Goal: Task Accomplishment & Management: Use online tool/utility

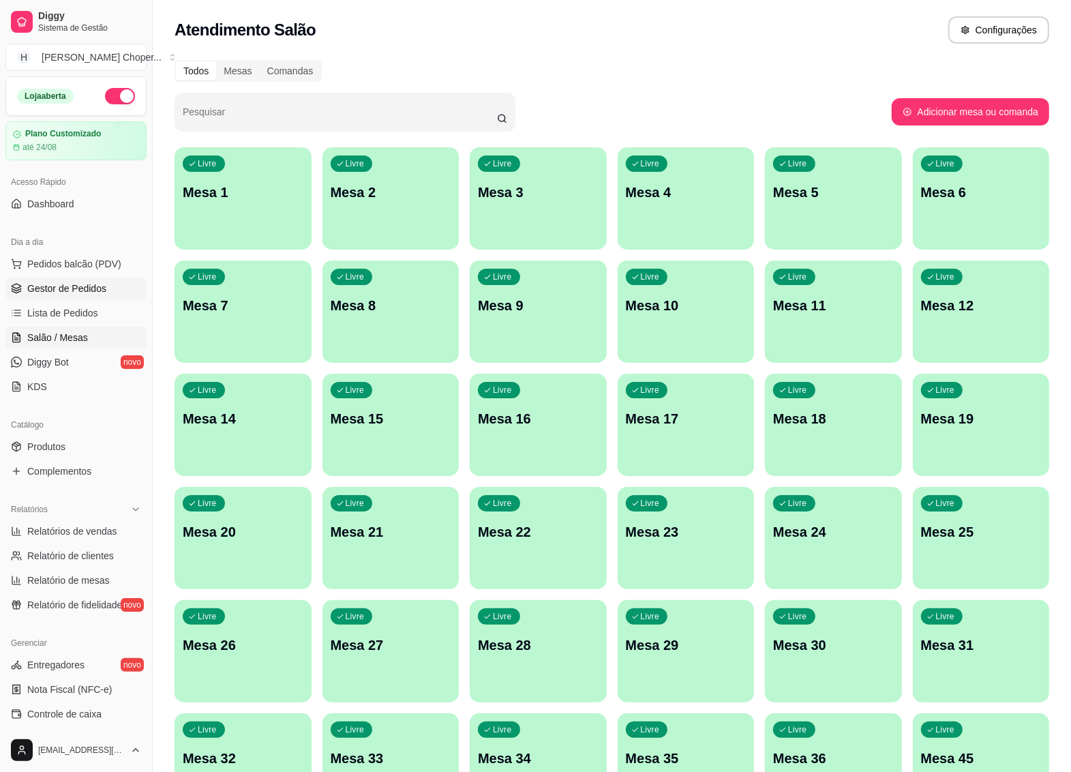
click at [70, 291] on span "Gestor de Pedidos" at bounding box center [66, 288] width 79 height 14
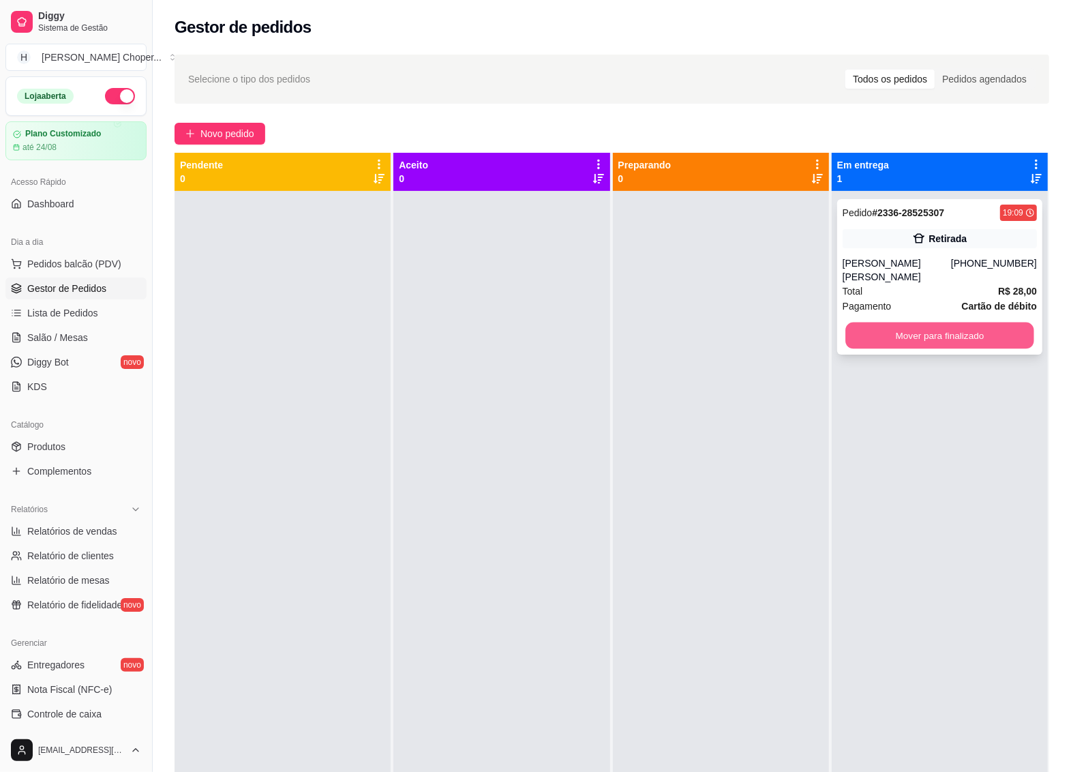
click at [891, 322] on button "Mover para finalizado" at bounding box center [939, 335] width 189 height 27
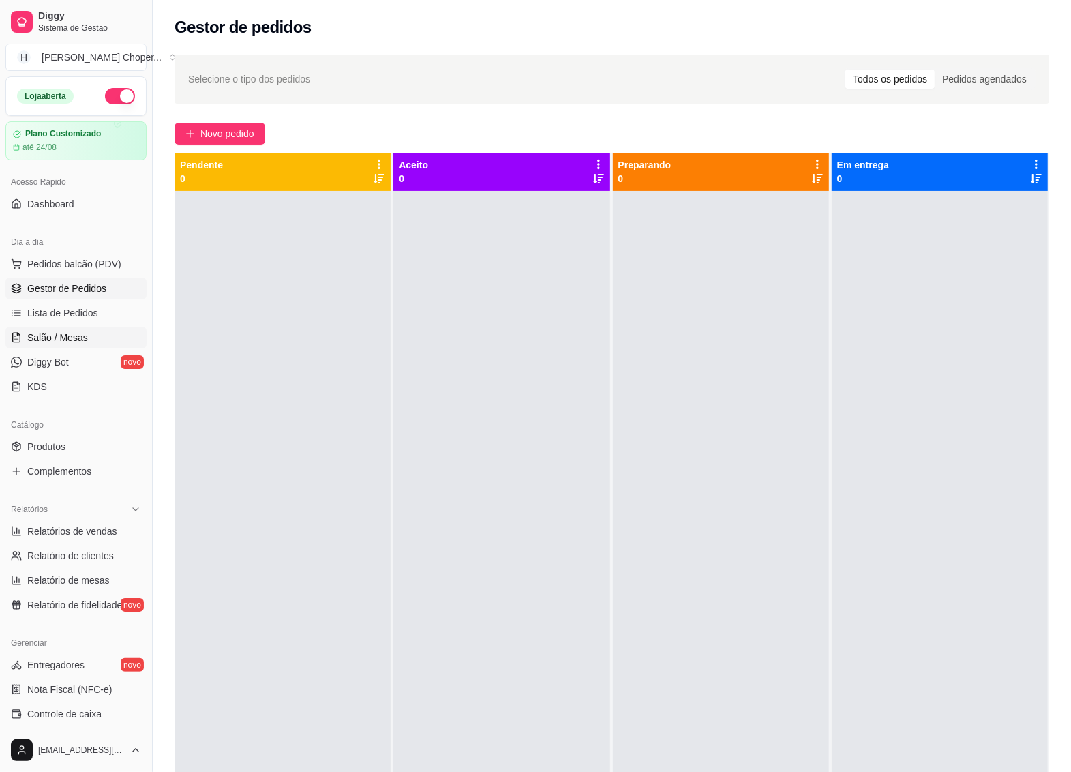
click at [72, 339] on span "Salão / Mesas" at bounding box center [57, 338] width 61 height 14
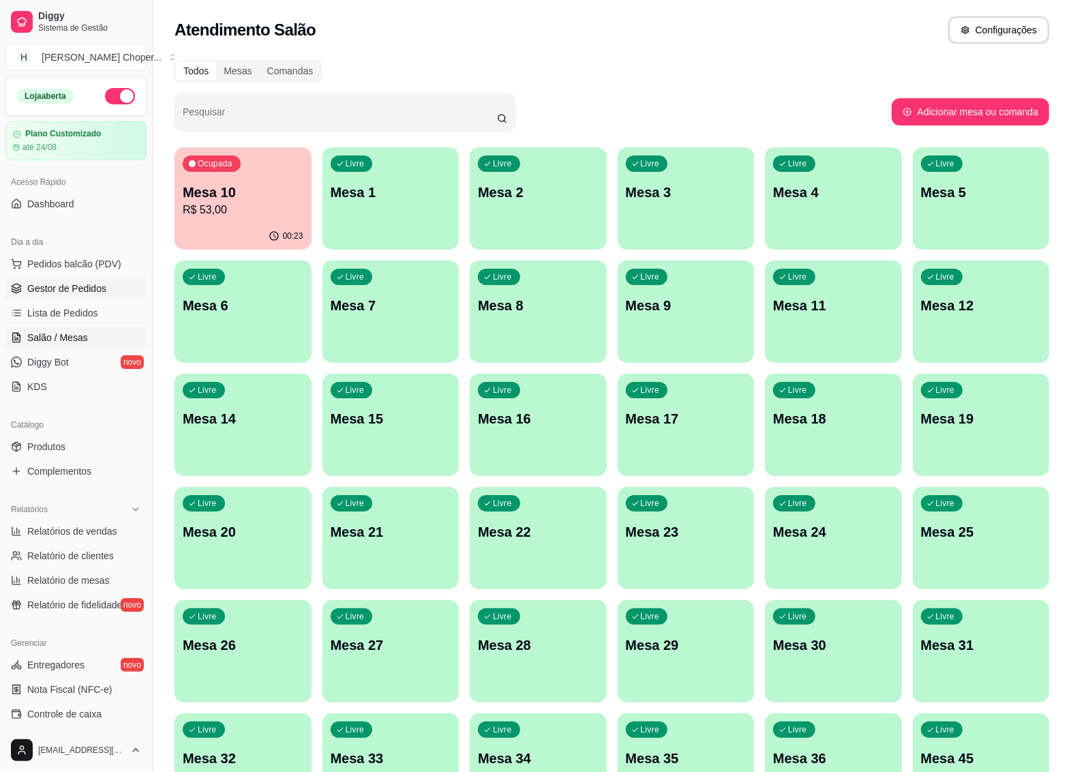
click at [70, 290] on span "Gestor de Pedidos" at bounding box center [66, 288] width 79 height 14
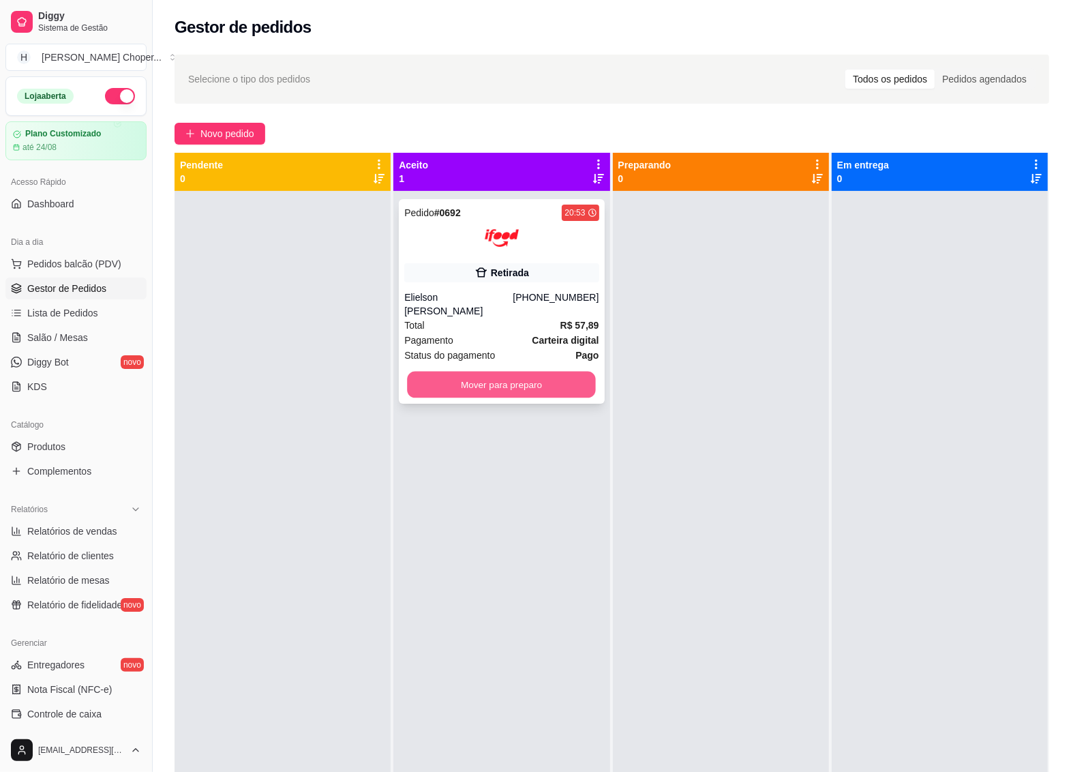
click at [519, 376] on button "Mover para preparo" at bounding box center [502, 384] width 189 height 27
